Goal: Task Accomplishment & Management: Use online tool/utility

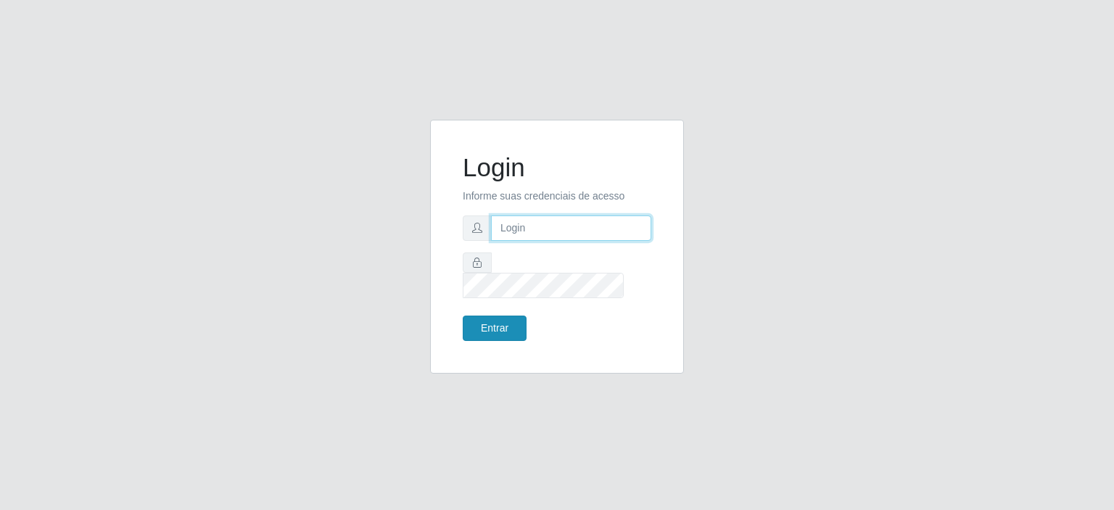
type input "[EMAIL_ADDRESS][DOMAIN_NAME]"
click at [497, 315] on button "Entrar" at bounding box center [495, 327] width 64 height 25
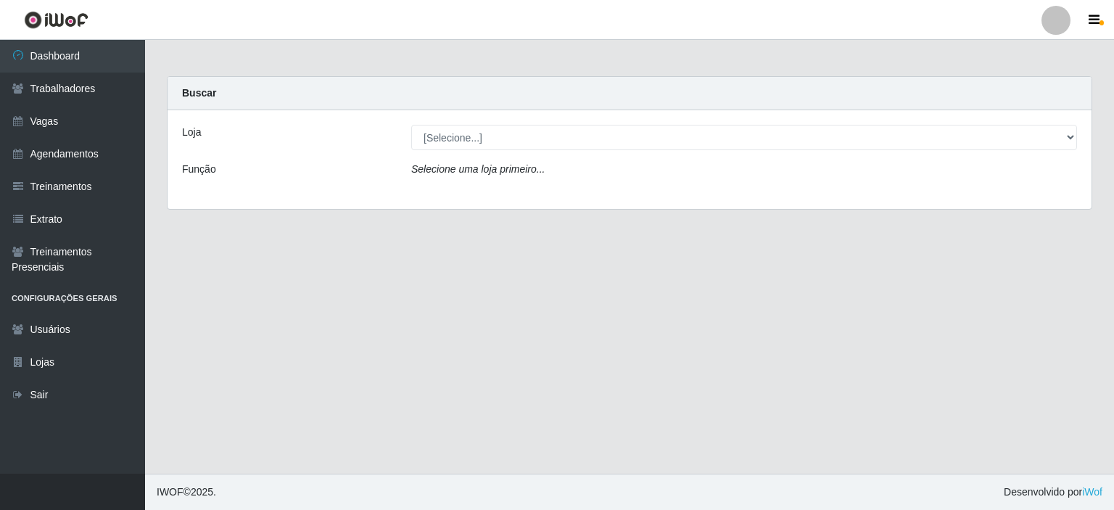
click at [484, 168] on icon "Selecione uma loja primeiro..." at bounding box center [477, 169] width 133 height 12
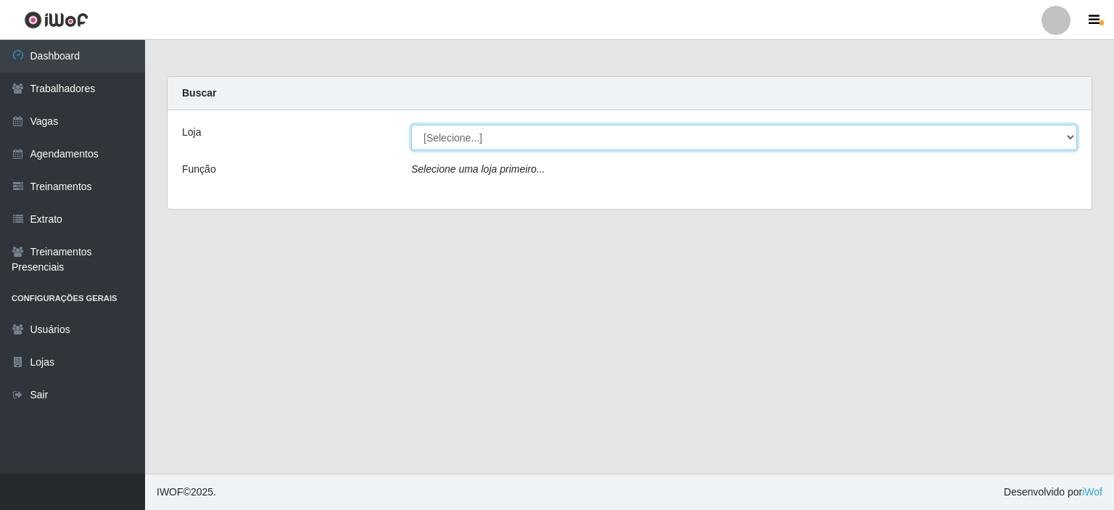
click at [463, 128] on select "[Selecione...] Preço Bom Supermercado" at bounding box center [744, 137] width 666 height 25
select select "387"
click at [411, 125] on select "[Selecione...] Preço Bom Supermercado" at bounding box center [744, 137] width 666 height 25
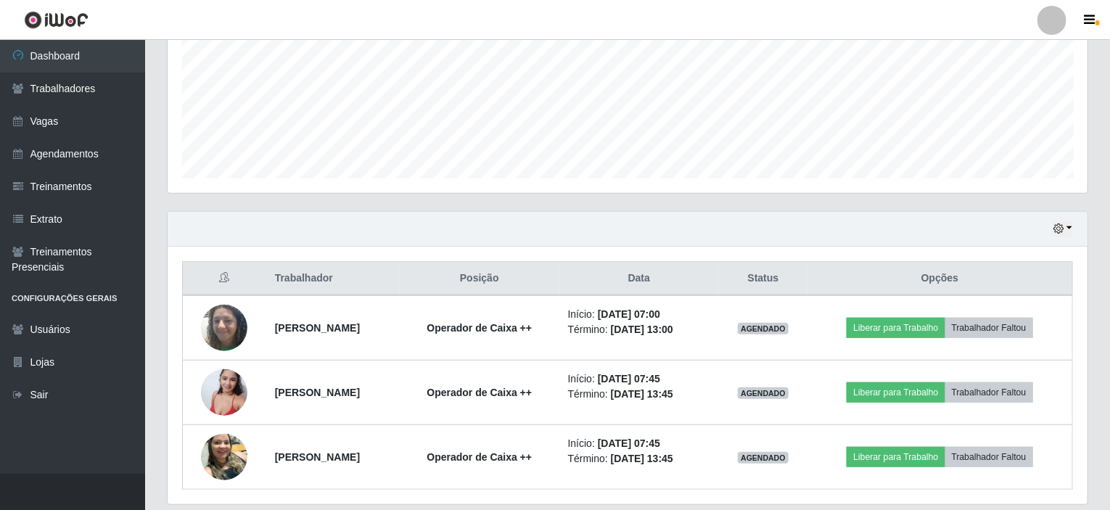
scroll to position [386, 0]
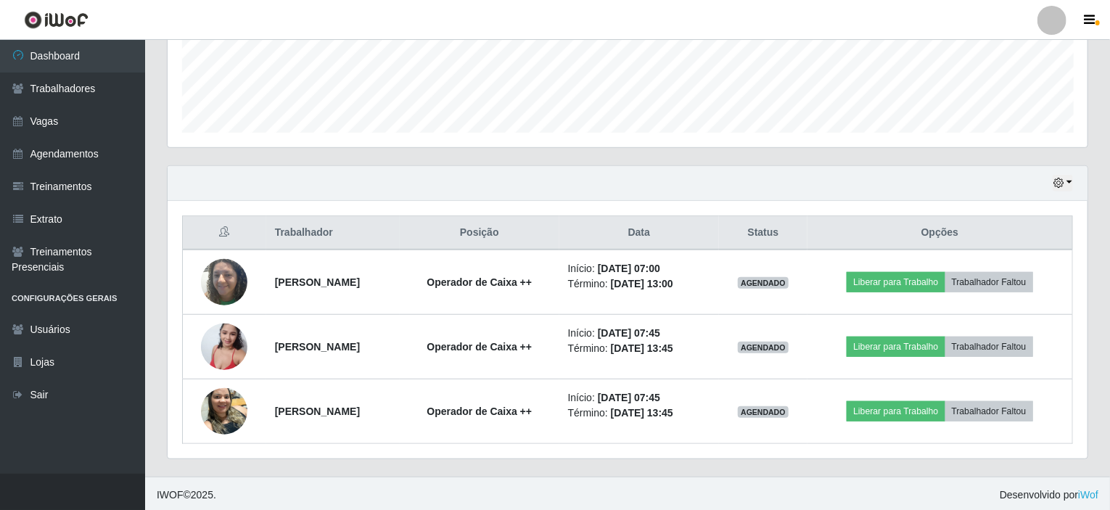
click at [487, 207] on div "Trabalhador Posição Data Status Opções [PERSON_NAME] Operador de Caixa ++ Iníci…" at bounding box center [628, 329] width 920 height 257
click at [569, 441] on div "Trabalhador Posição Data Status Opções [PERSON_NAME] Operador de Caixa ++ Iníci…" at bounding box center [628, 329] width 920 height 257
click at [146, 37] on header "Perfil Alterar Senha Sair" at bounding box center [555, 20] width 1110 height 40
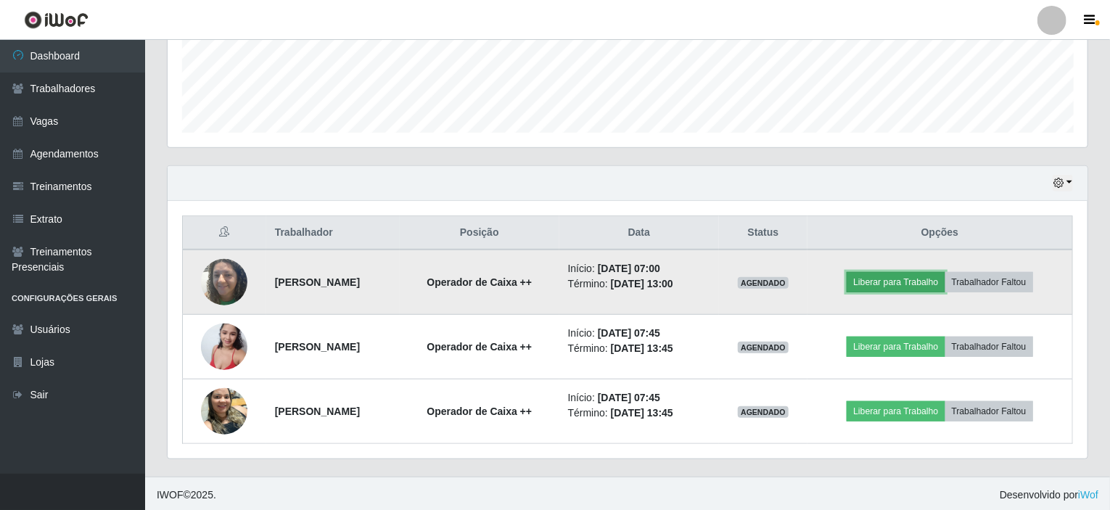
click at [901, 275] on button "Liberar para Trabalho" at bounding box center [895, 282] width 98 height 20
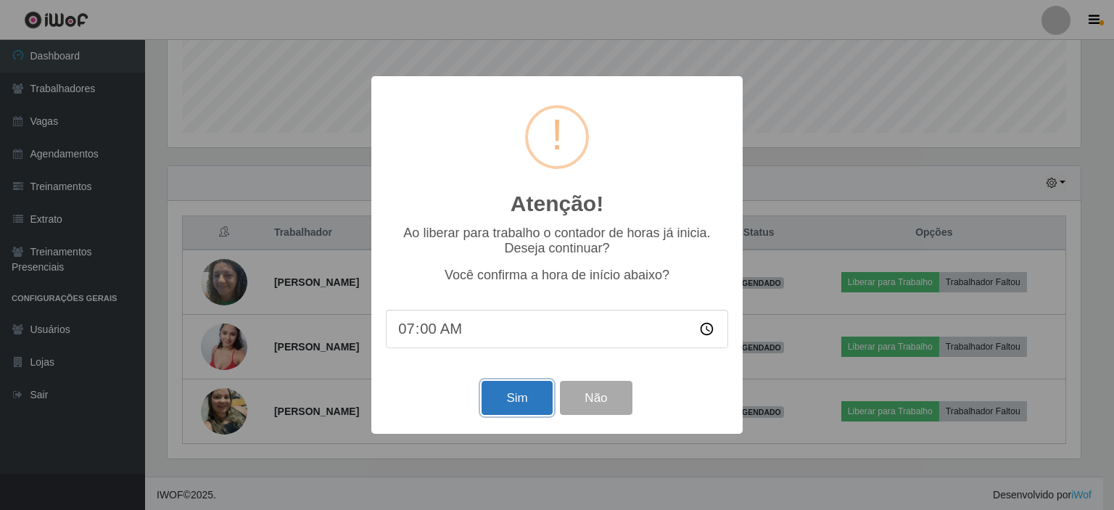
click at [496, 398] on button "Sim" at bounding box center [517, 398] width 70 height 34
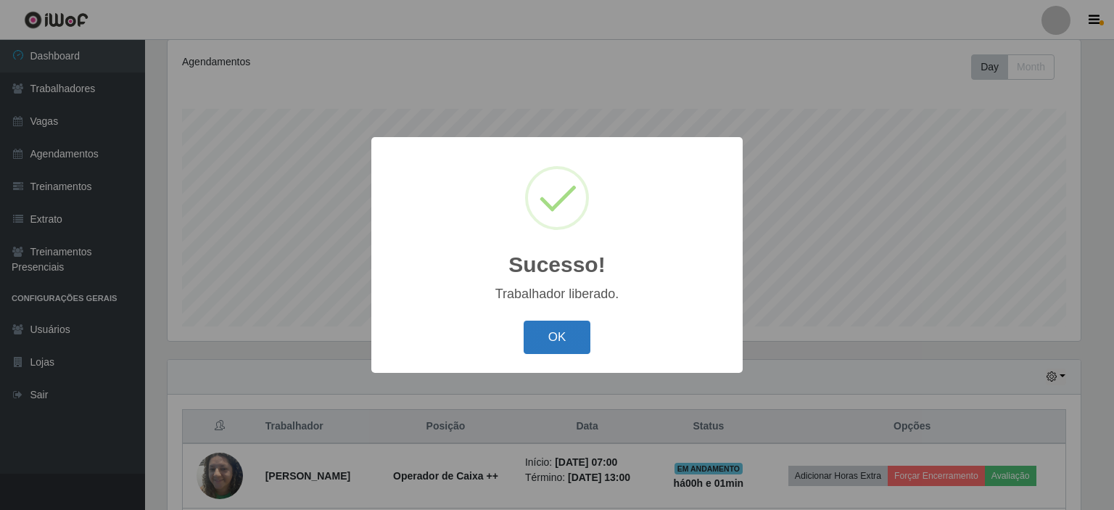
click at [553, 334] on button "OK" at bounding box center [557, 338] width 67 height 34
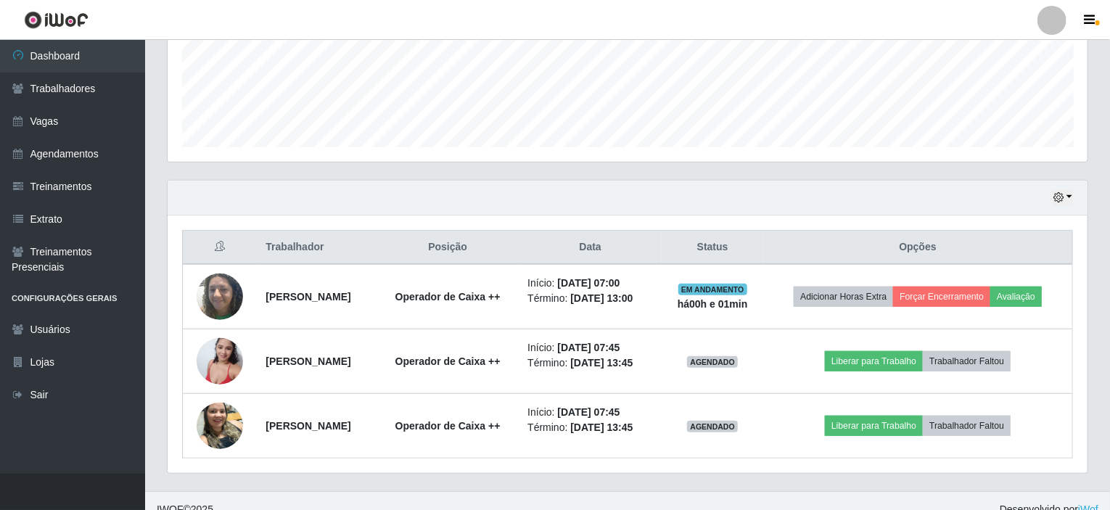
scroll to position [386, 0]
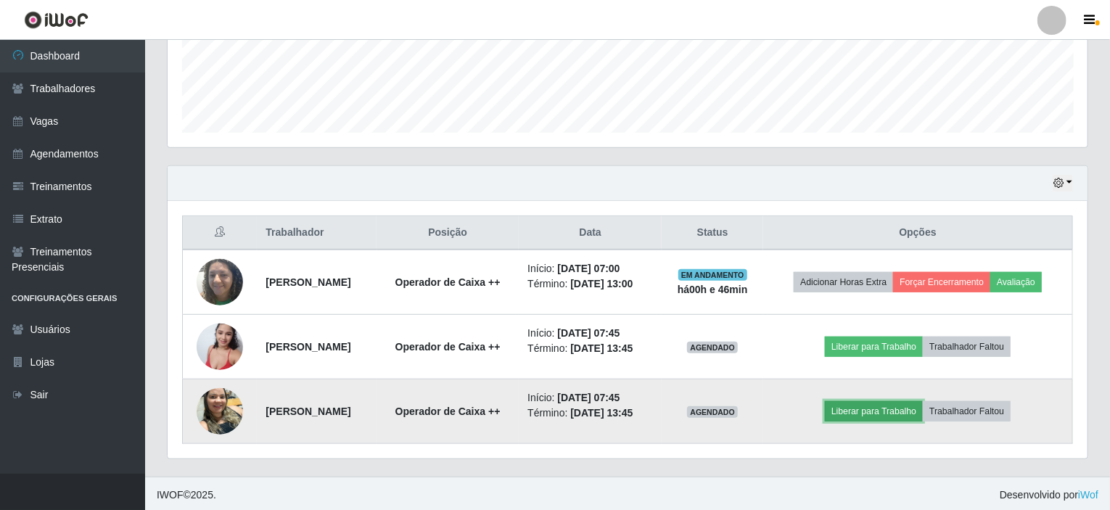
click at [888, 404] on button "Liberar para Trabalho" at bounding box center [874, 411] width 98 height 20
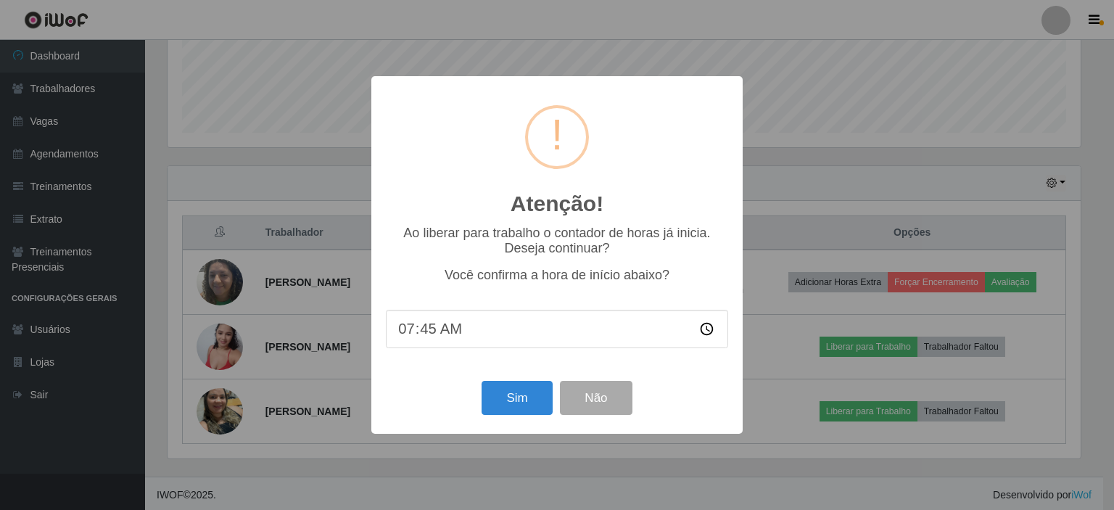
click at [426, 336] on input "07:45" at bounding box center [557, 329] width 342 height 38
type input "07:47"
click at [490, 400] on button "Sim" at bounding box center [517, 398] width 70 height 34
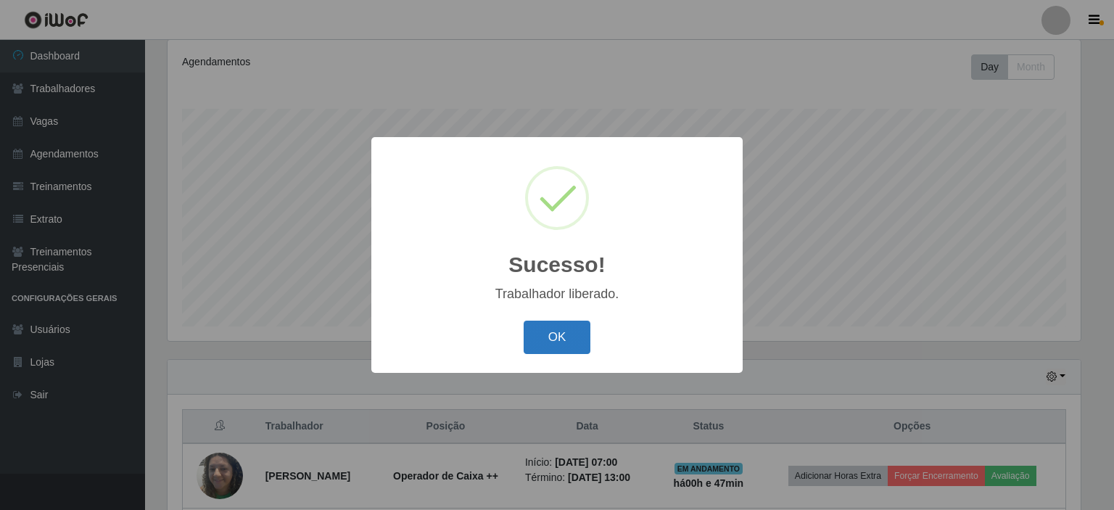
click at [556, 344] on button "OK" at bounding box center [557, 338] width 67 height 34
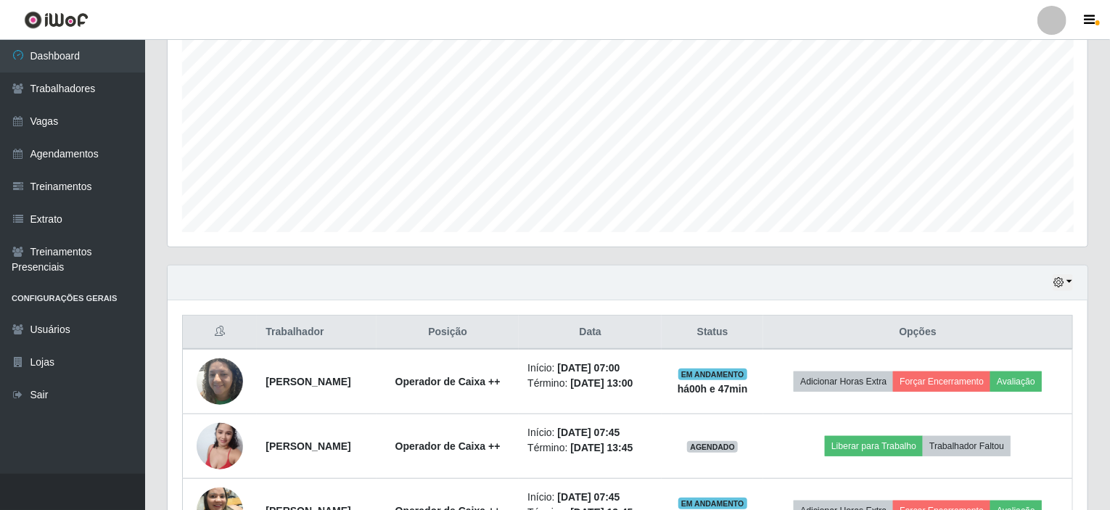
scroll to position [386, 0]
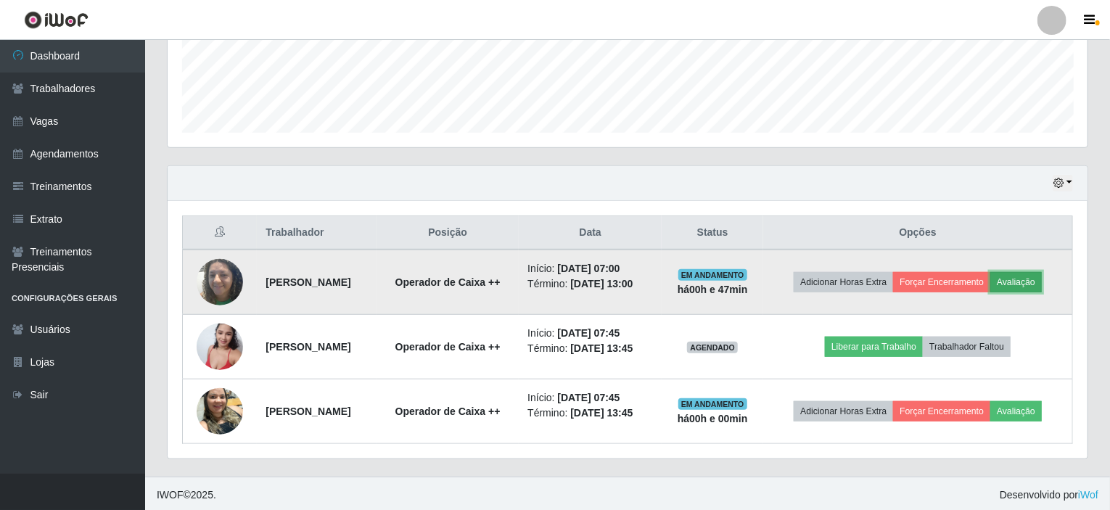
click at [1025, 284] on button "Avaliação" at bounding box center [1015, 282] width 51 height 20
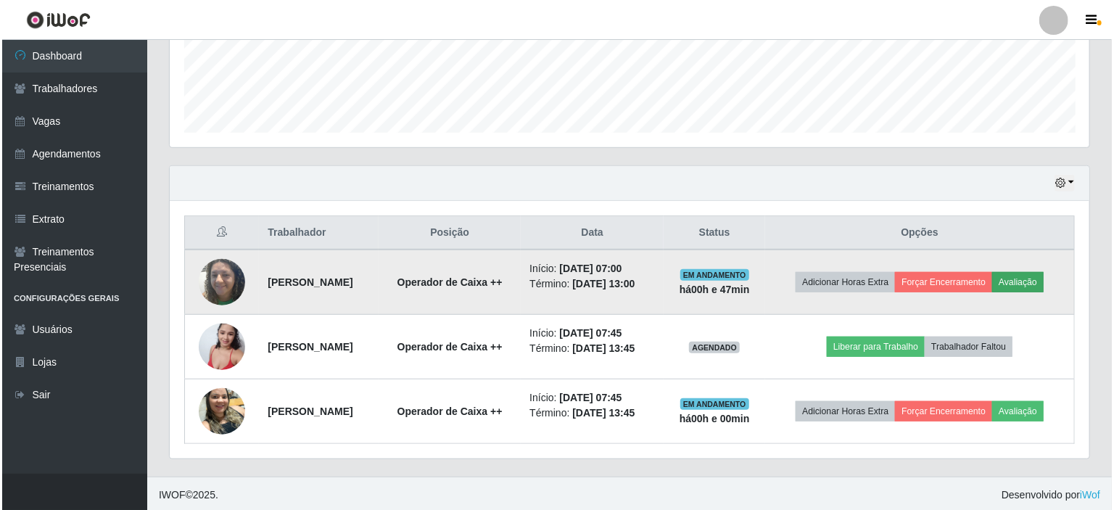
scroll to position [301, 914]
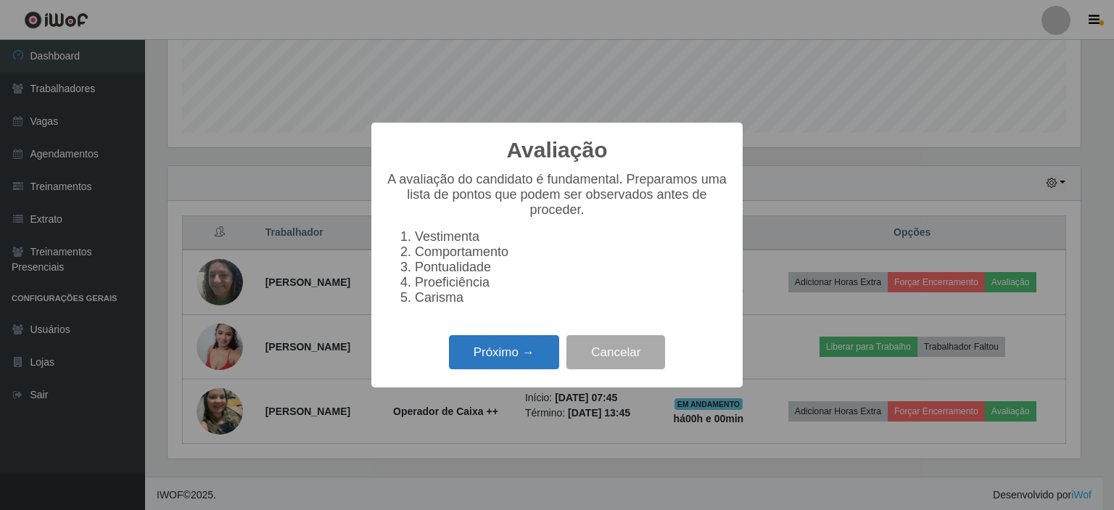
click at [474, 358] on button "Próximo →" at bounding box center [504, 352] width 110 height 34
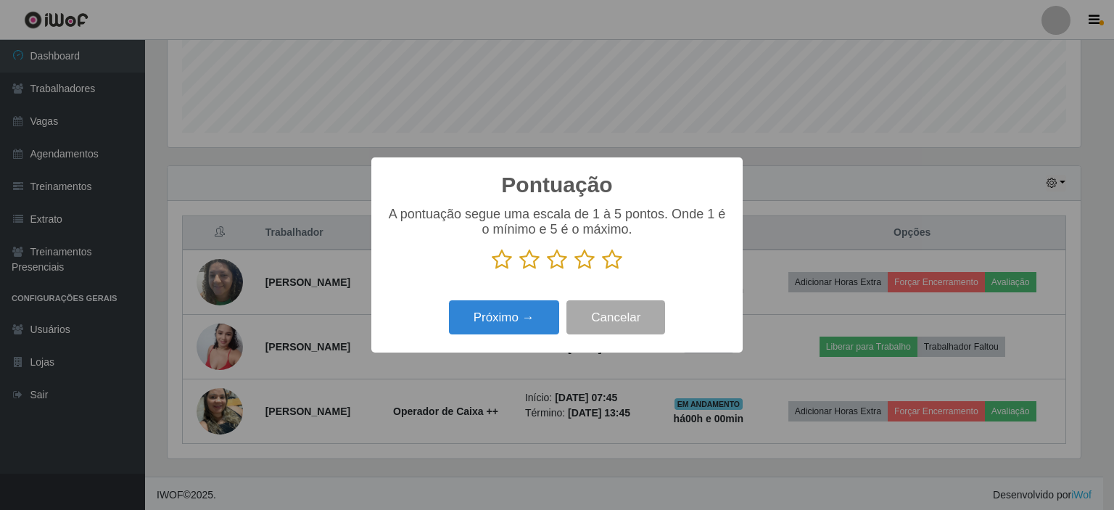
click at [599, 260] on p at bounding box center [557, 260] width 342 height 22
click at [608, 260] on icon at bounding box center [612, 260] width 20 height 22
click at [602, 271] on input "radio" at bounding box center [602, 271] width 0 height 0
click at [476, 315] on button "Próximo →" at bounding box center [504, 317] width 110 height 34
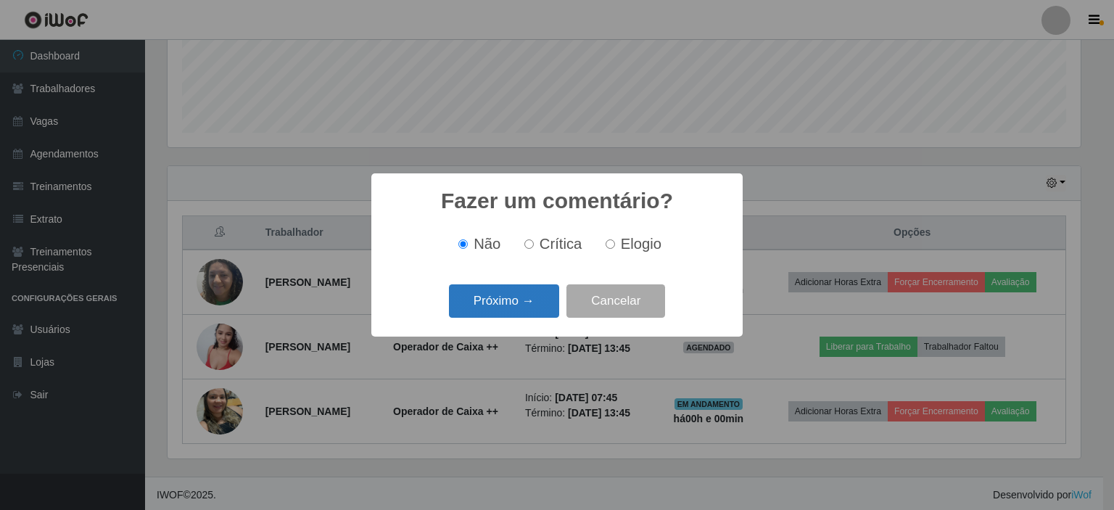
click at [484, 312] on button "Próximo →" at bounding box center [504, 301] width 110 height 34
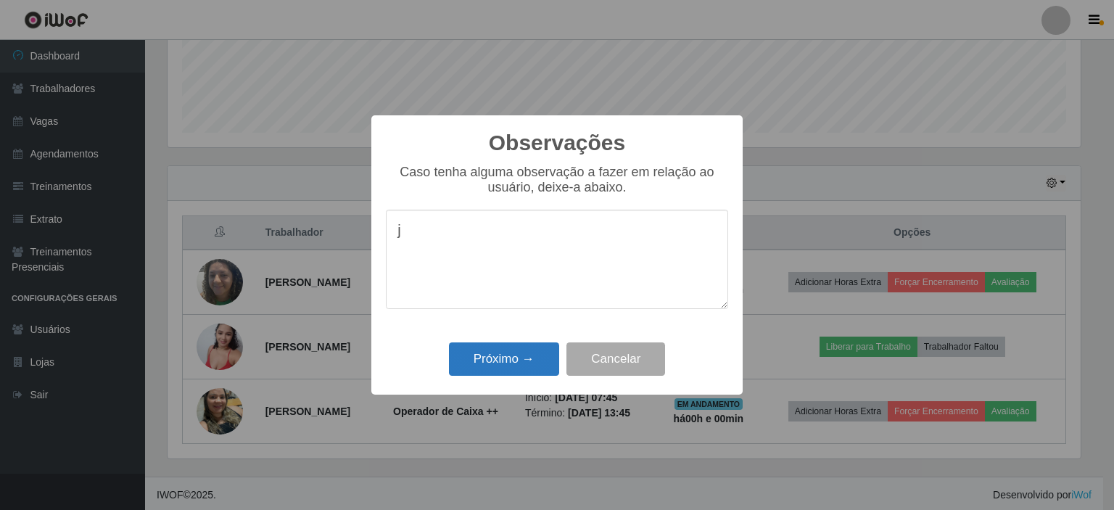
type textarea "j"
click at [500, 365] on button "Próximo →" at bounding box center [504, 359] width 110 height 34
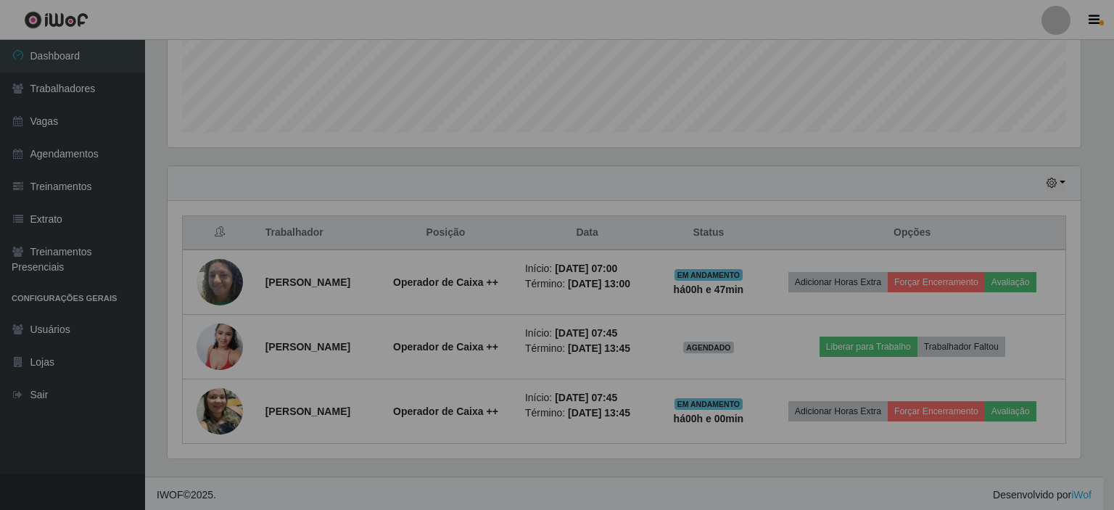
scroll to position [301, 920]
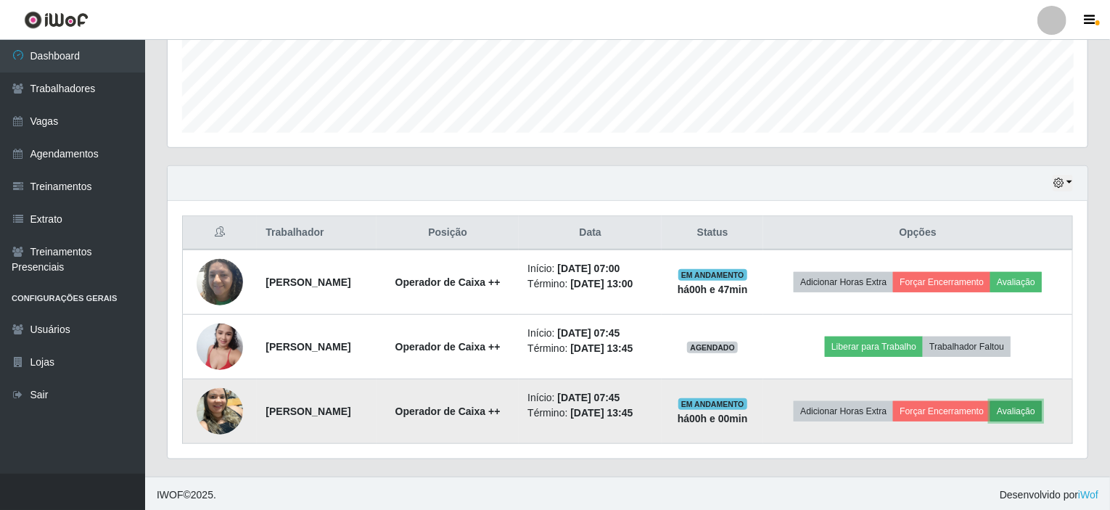
click at [1027, 408] on button "Avaliação" at bounding box center [1015, 411] width 51 height 20
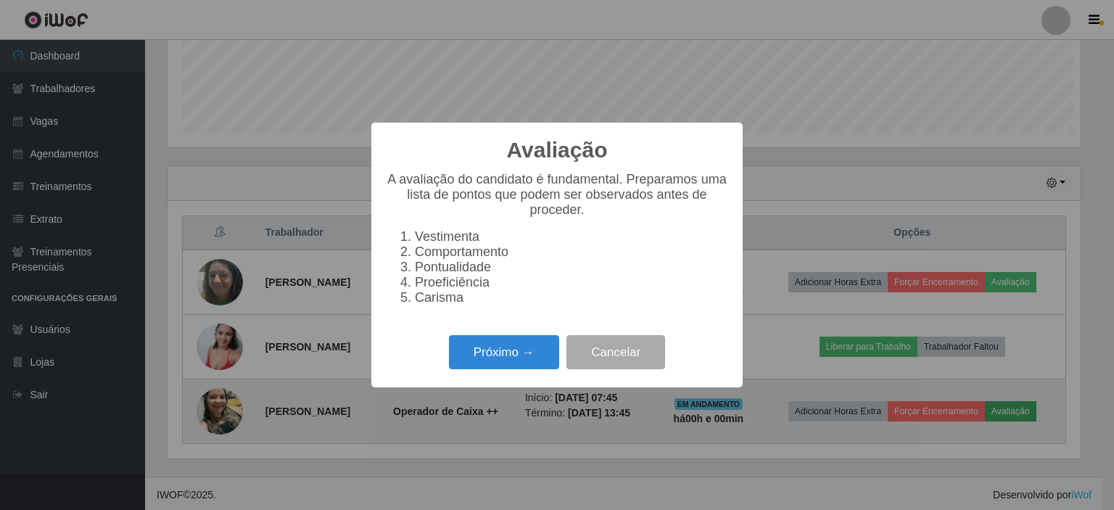
scroll to position [301, 914]
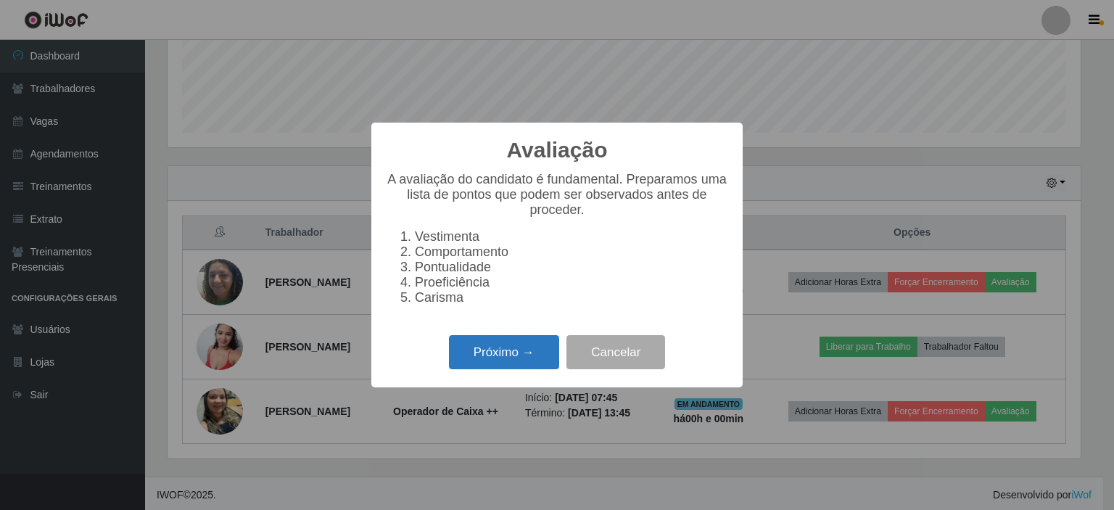
click at [500, 369] on button "Próximo →" at bounding box center [504, 352] width 110 height 34
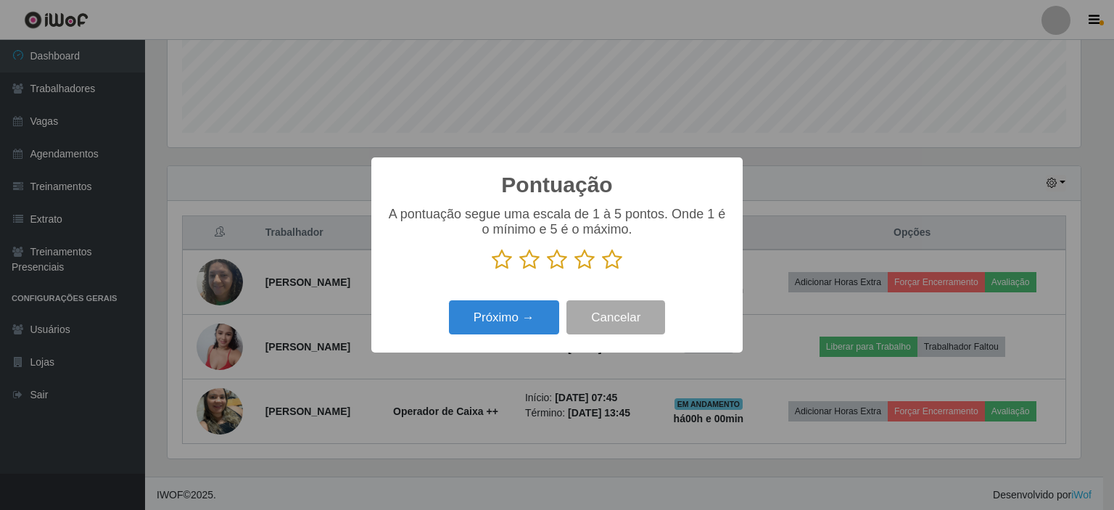
click at [615, 256] on icon at bounding box center [612, 260] width 20 height 22
click at [602, 271] on input "radio" at bounding box center [602, 271] width 0 height 0
click at [485, 316] on button "Próximo →" at bounding box center [504, 317] width 110 height 34
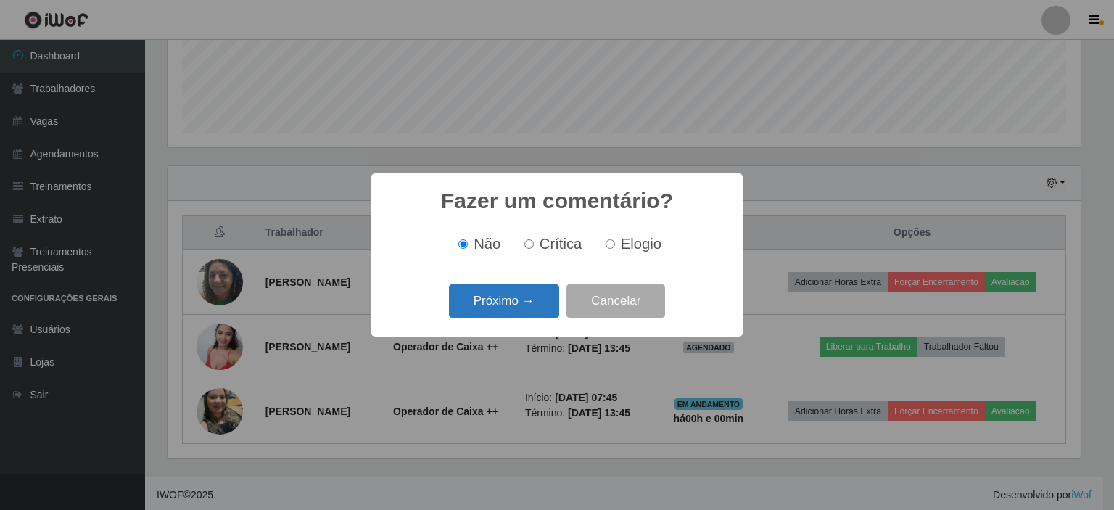
click at [487, 316] on button "Próximo →" at bounding box center [504, 301] width 110 height 34
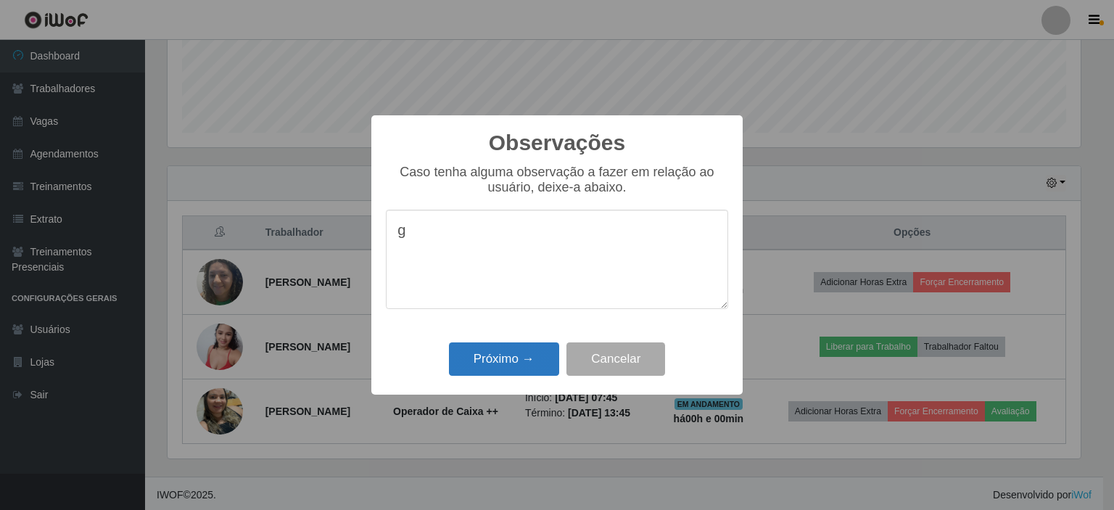
type textarea "g"
click at [499, 364] on button "Próximo →" at bounding box center [504, 359] width 110 height 34
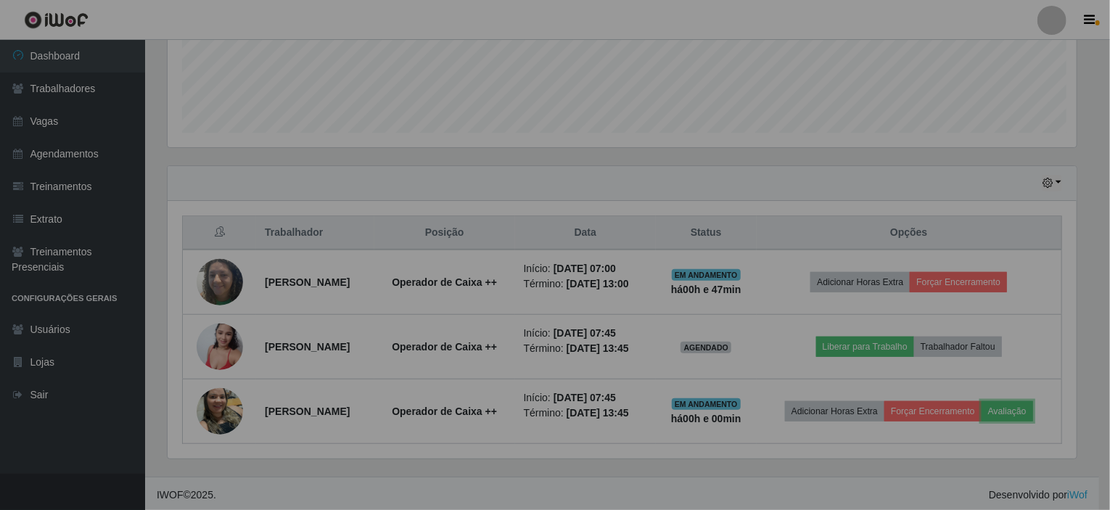
scroll to position [301, 920]
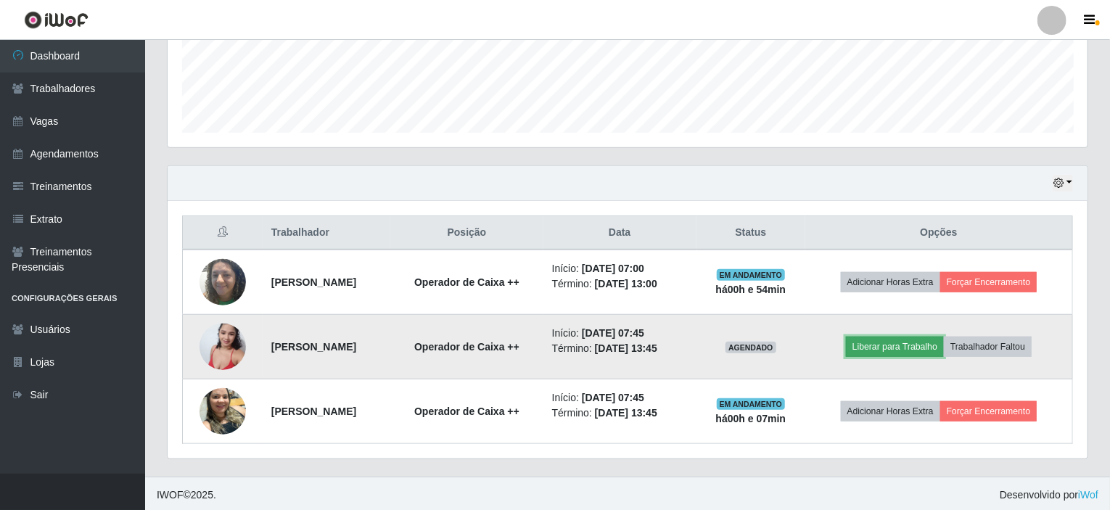
click at [904, 337] on button "Liberar para Trabalho" at bounding box center [895, 347] width 98 height 20
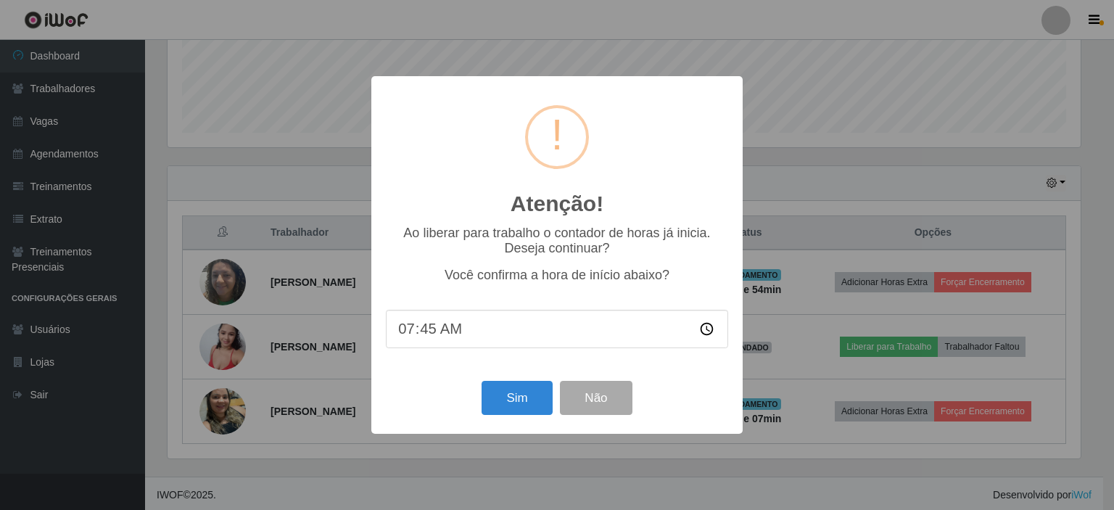
click at [426, 340] on input "07:45" at bounding box center [557, 329] width 342 height 38
type input "07:54"
click at [502, 397] on button "Sim" at bounding box center [517, 398] width 70 height 34
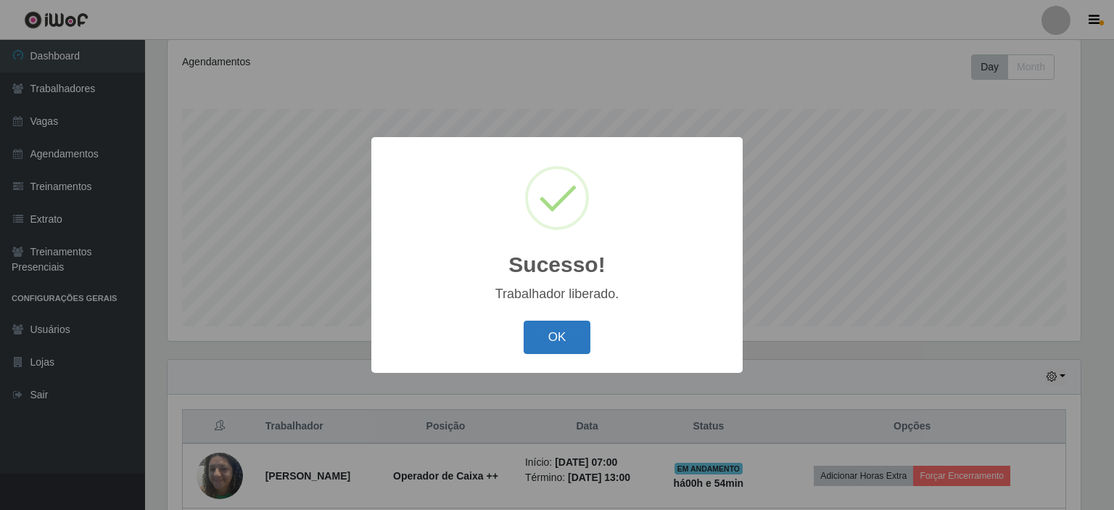
click at [555, 330] on button "OK" at bounding box center [557, 338] width 67 height 34
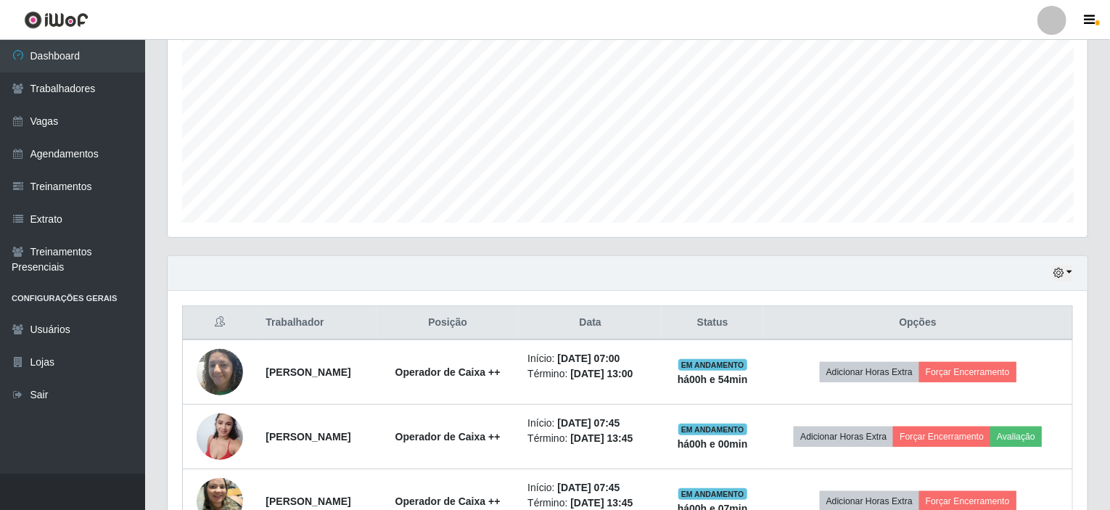
scroll to position [386, 0]
